Goal: Information Seeking & Learning: Check status

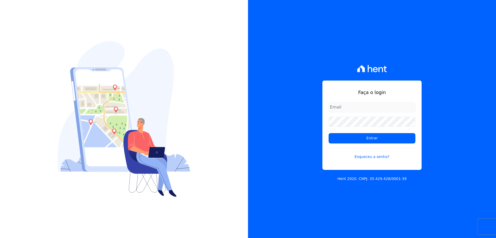
click at [353, 107] on input "email" at bounding box center [372, 107] width 87 height 10
type input "[EMAIL_ADDRESS][DOMAIN_NAME]"
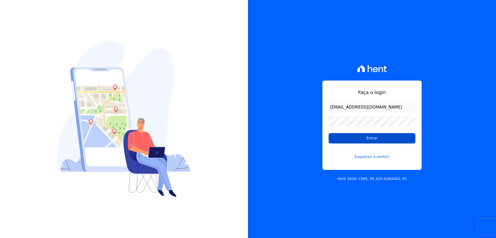
click at [351, 135] on input "Entrar" at bounding box center [372, 138] width 87 height 10
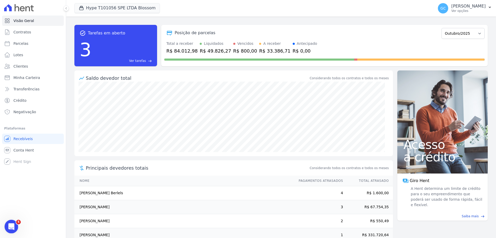
click at [13, 224] on icon "Abertura do Messenger da Intercom" at bounding box center [10, 225] width 9 height 9
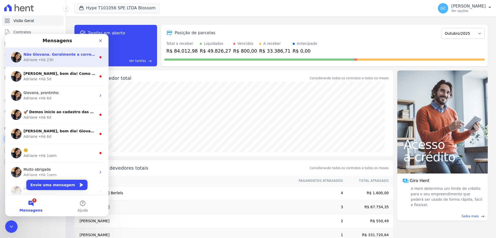
click at [60, 57] on div "[PERSON_NAME] • Há 23h" at bounding box center [60, 59] width 73 height 5
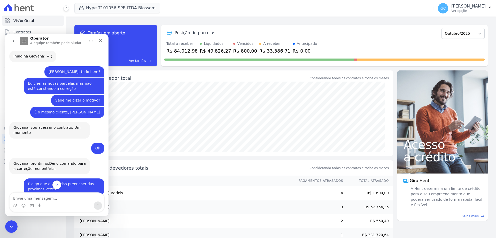
scroll to position [166, 0]
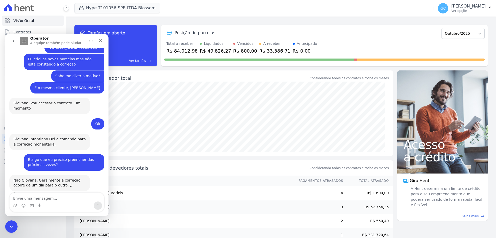
click at [176, 76] on div "Saldo devedor total" at bounding box center [197, 77] width 223 height 7
click at [101, 41] on icon "Fechar" at bounding box center [100, 41] width 4 height 4
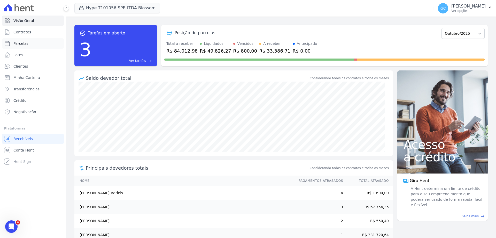
click at [30, 40] on link "Parcelas" at bounding box center [33, 43] width 62 height 10
select select
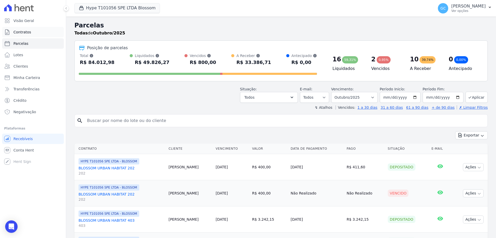
click at [29, 32] on span "Contratos" at bounding box center [22, 31] width 18 height 5
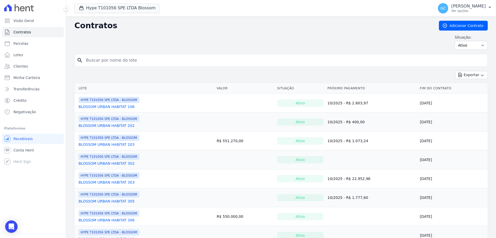
click at [134, 64] on input "search" at bounding box center [284, 60] width 403 height 10
click at [26, 43] on span "Parcelas" at bounding box center [20, 43] width 15 height 5
select select
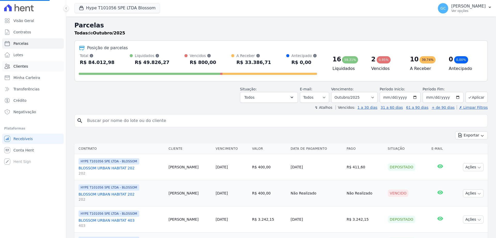
click at [21, 66] on span "Clientes" at bounding box center [20, 66] width 14 height 5
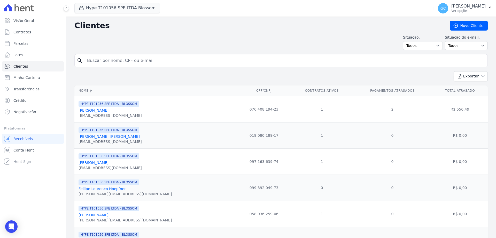
select select
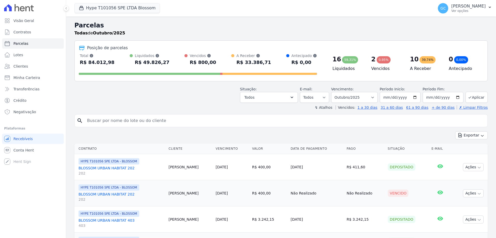
click at [125, 63] on div "Total Soma das parcelas pagas, vencidas, em aberto e agendadas. Não considera p…" at bounding box center [198, 59] width 238 height 13
click at [118, 121] on input "search" at bounding box center [285, 120] width 402 height 10
type input "[PERSON_NAME]"
select select
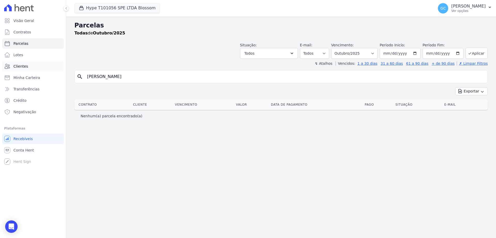
click at [41, 64] on link "Clientes" at bounding box center [33, 66] width 62 height 10
select select
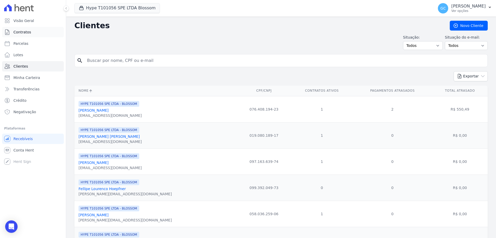
click at [33, 34] on link "Contratos" at bounding box center [33, 32] width 62 height 10
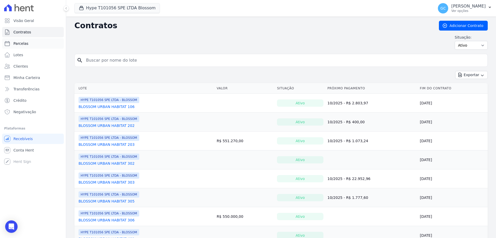
click at [35, 44] on link "Parcelas" at bounding box center [33, 43] width 62 height 10
select select
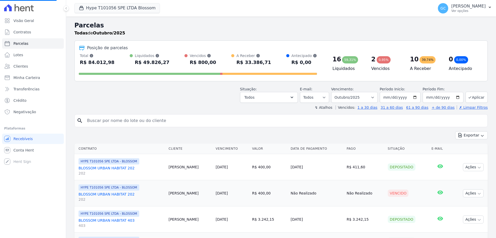
select select
click at [36, 54] on link "Lotes" at bounding box center [33, 55] width 62 height 10
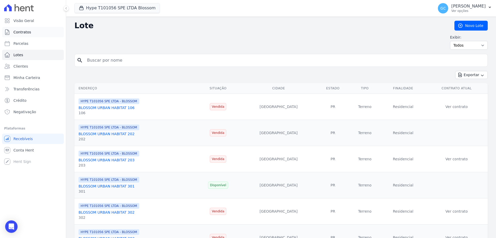
click at [28, 30] on span "Contratos" at bounding box center [22, 31] width 18 height 5
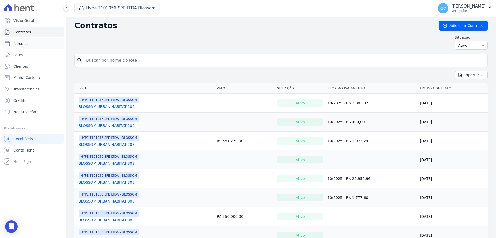
click at [22, 41] on span "Parcelas" at bounding box center [20, 43] width 15 height 5
select select
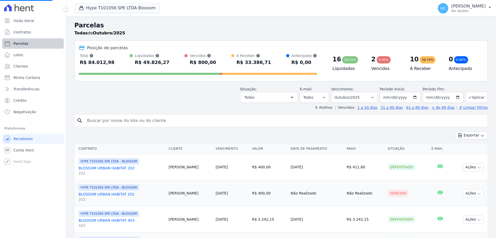
select select
click at [31, 20] on span "Visão Geral" at bounding box center [23, 20] width 21 height 5
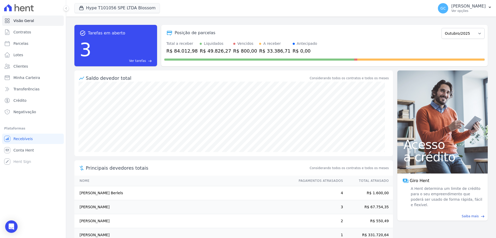
click at [23, 10] on icon at bounding box center [19, 7] width 30 height 7
click at [106, 11] on button "Hype T101056 SPE LTDA Blossom" at bounding box center [117, 8] width 86 height 10
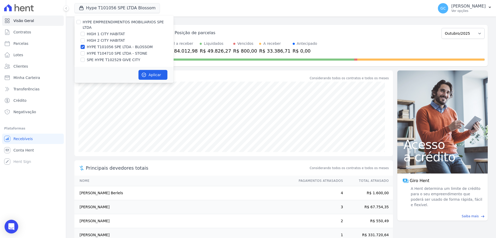
click at [10, 222] on div "Open Intercom Messenger" at bounding box center [12, 226] width 14 height 14
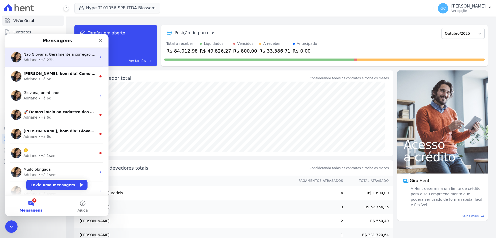
click at [75, 61] on div "[PERSON_NAME] • Há 23h" at bounding box center [60, 59] width 73 height 5
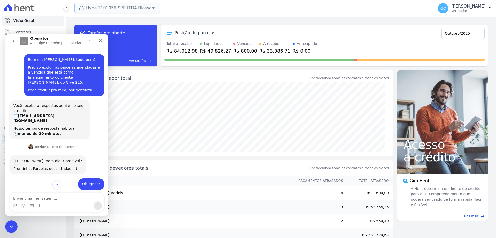
click at [127, 9] on button "Hype T101056 SPE LTDA Blossom" at bounding box center [117, 8] width 86 height 10
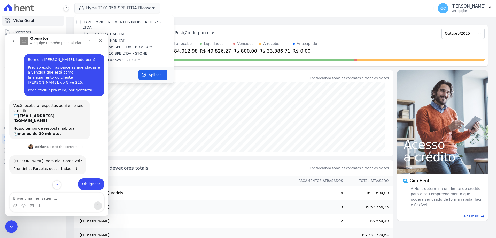
click at [127, 57] on label "SPE HYPE T102529 GIVE CITY" at bounding box center [114, 59] width 54 height 5
click at [85, 58] on input "SPE HYPE T102529 GIVE CITY" at bounding box center [83, 60] width 4 height 4
checkbox input "true"
click at [154, 70] on button "Aplicar" at bounding box center [153, 75] width 29 height 10
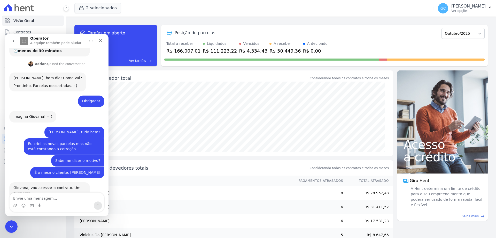
click at [180, 70] on div "task_alt Tarefas em aberto 4 Ver tarefas east Posição de parcelas [GEOGRAPHIC_D…" at bounding box center [281, 46] width 414 height 50
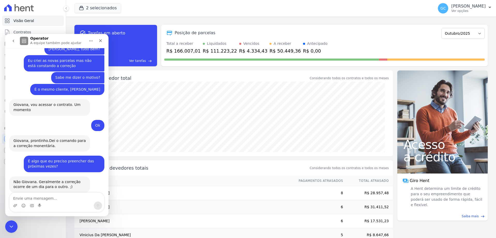
scroll to position [166, 0]
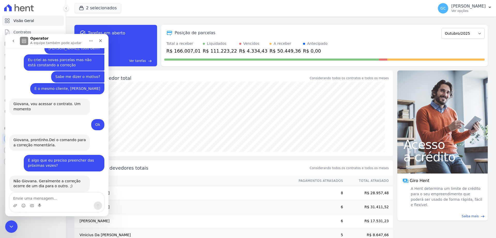
click at [180, 70] on div "task_alt Tarefas em aberto 4 Ver tarefas east Posição de parcelas [GEOGRAPHIC_D…" at bounding box center [281, 46] width 414 height 50
click at [99, 42] on icon "Fechar" at bounding box center [100, 41] width 4 height 4
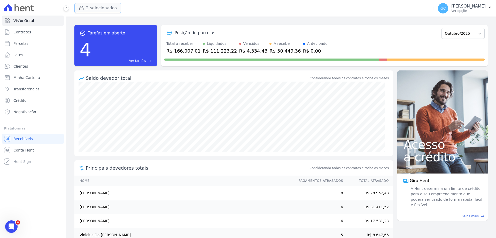
click at [90, 11] on button "2 selecionados" at bounding box center [97, 8] width 47 height 10
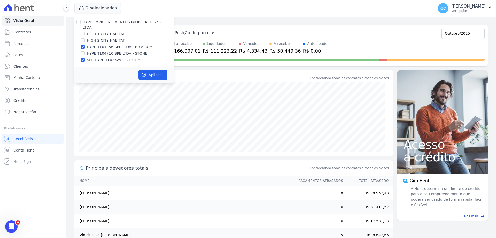
click at [113, 44] on label "HYPE T101056 SPE LTDA - BLOSSOM" at bounding box center [120, 46] width 66 height 5
click at [85, 45] on input "HYPE T101056 SPE LTDA - BLOSSOM" at bounding box center [83, 47] width 4 height 4
checkbox input "false"
click at [147, 70] on button "Aplicar" at bounding box center [153, 75] width 29 height 10
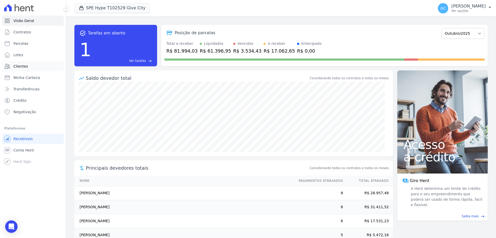
click at [30, 70] on link "Clientes" at bounding box center [33, 66] width 62 height 10
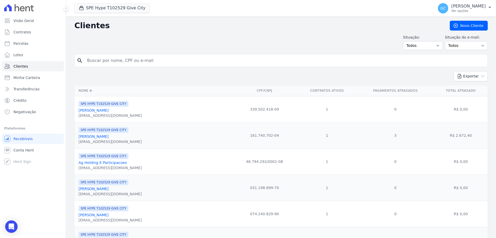
click at [159, 59] on input "search" at bounding box center [285, 60] width 402 height 10
type input "[PERSON_NAME]"
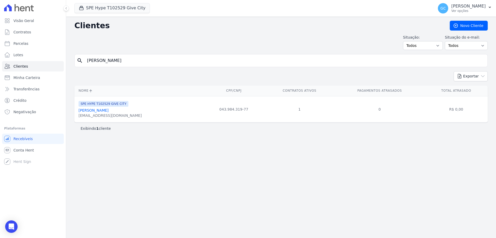
click at [102, 110] on link "[PERSON_NAME]" at bounding box center [94, 110] width 30 height 4
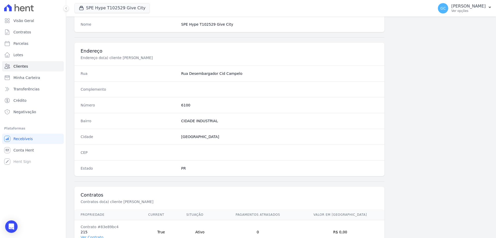
scroll to position [246, 0]
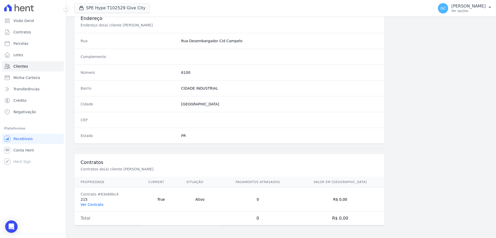
click at [93, 203] on link "Ver Contrato" at bounding box center [92, 204] width 23 height 4
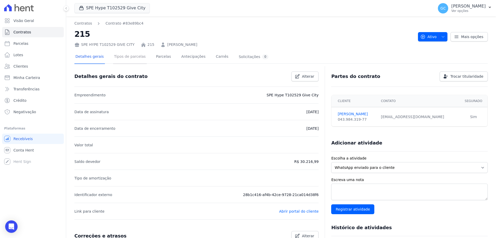
click at [130, 59] on link "Tipos de parcelas" at bounding box center [130, 57] width 34 height 14
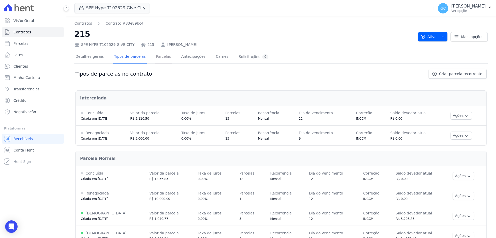
click at [155, 62] on link "Parcelas" at bounding box center [163, 57] width 17 height 14
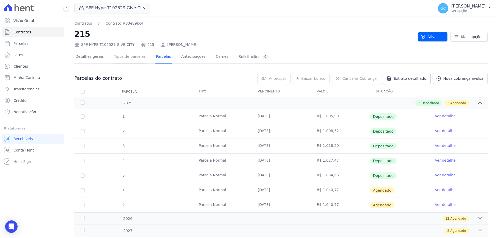
click at [125, 58] on link "Tipos de parcelas" at bounding box center [130, 57] width 34 height 14
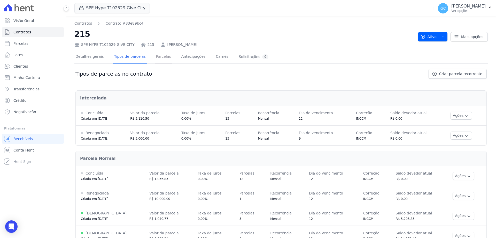
click at [158, 57] on link "Parcelas" at bounding box center [163, 57] width 17 height 14
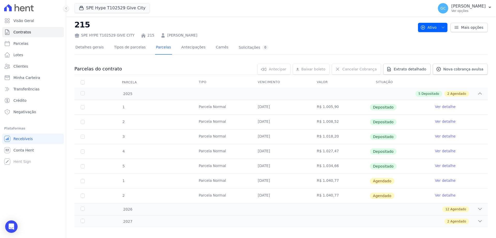
scroll to position [14, 0]
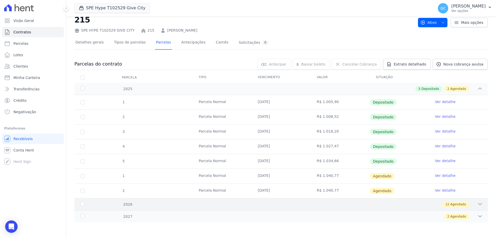
click at [469, 204] on div "12 Agendado" at bounding box center [301, 204] width 363 height 6
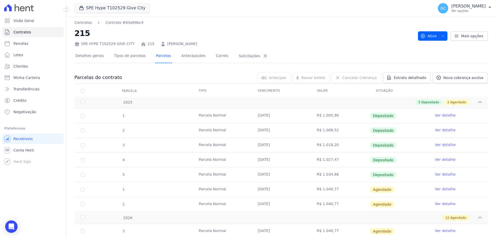
scroll to position [0, 0]
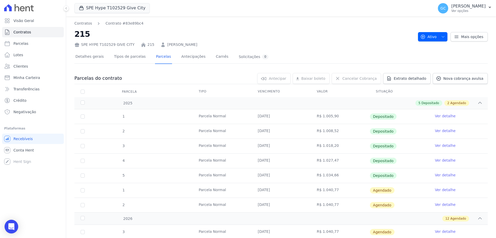
click at [12, 222] on div "Open Intercom Messenger" at bounding box center [12, 226] width 14 height 14
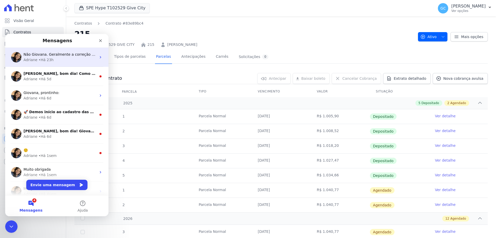
click at [52, 55] on span "Não Giovana. Geralmente a correção ocorre de um dia para o outro. ;)" at bounding box center [87, 54] width 127 height 4
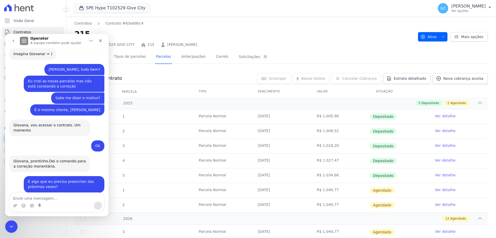
scroll to position [166, 0]
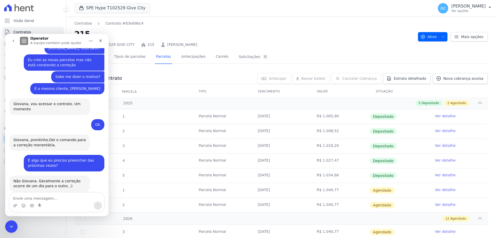
click at [58, 194] on textarea "Envie uma mensagem..." at bounding box center [57, 196] width 95 height 9
click at [99, 42] on div "Fechar" at bounding box center [100, 40] width 9 height 9
